Goal: Navigation & Orientation: Find specific page/section

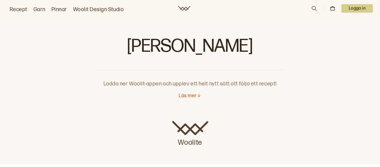
click at [20, 8] on font "Recept" at bounding box center [19, 9] width 18 height 6
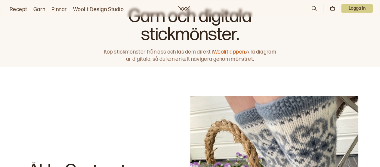
click at [104, 9] on font "Woolit Design Studio" at bounding box center [98, 9] width 51 height 6
click at [230, 49] on font "Woolit-appen." at bounding box center [229, 52] width 33 height 6
